Goal: Navigation & Orientation: Find specific page/section

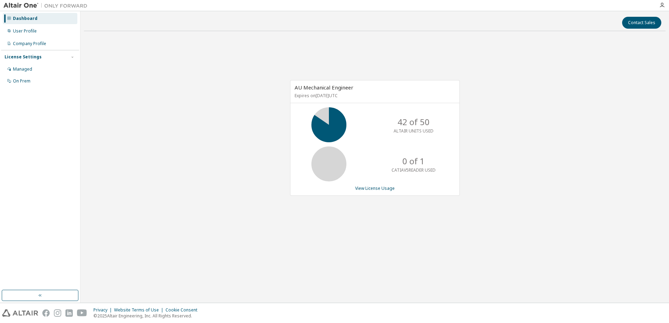
click at [437, 304] on div "Privacy Website Terms of Use Cookie Consent © 2025 Altair Engineering, Inc. All…" at bounding box center [334, 313] width 669 height 20
drag, startPoint x: 518, startPoint y: 223, endPoint x: 498, endPoint y: 177, distance: 49.9
click at [515, 219] on div "AU Mechanical Engineer Expires on January 31, 2026 UTC 42 of 50 ALTAIR UNITS US…" at bounding box center [375, 142] width 582 height 210
